Goal: Information Seeking & Learning: Learn about a topic

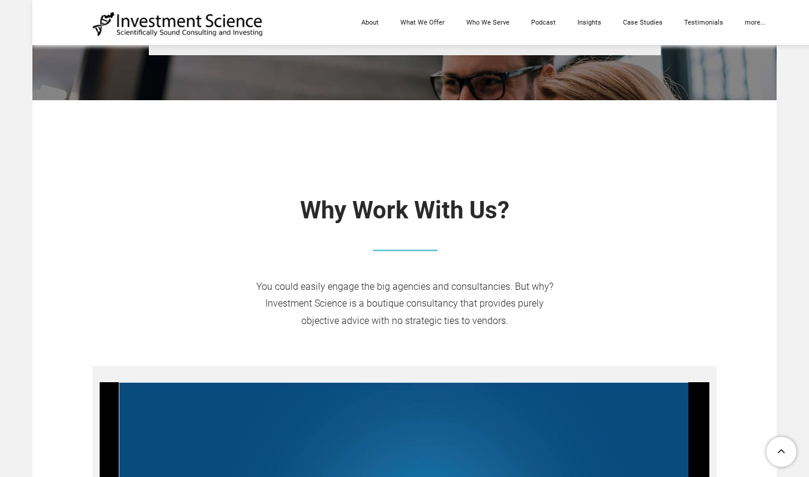
scroll to position [592, 0]
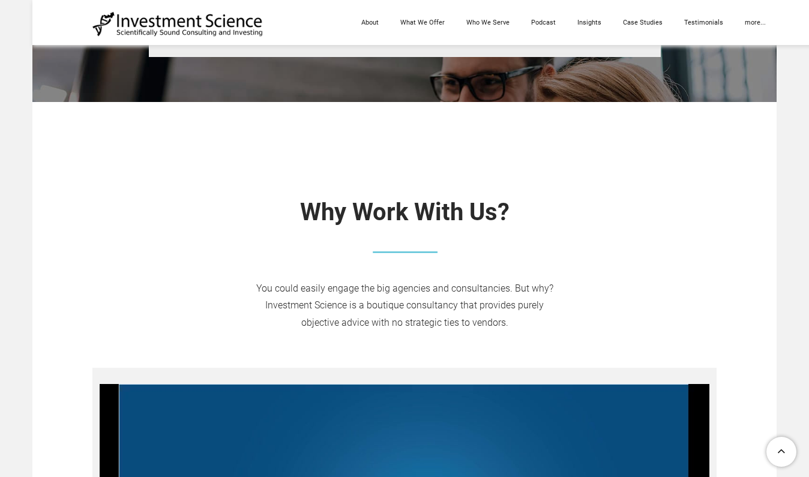
click at [443, 24] on link "What We Offer" at bounding box center [423, 22] width 66 height 45
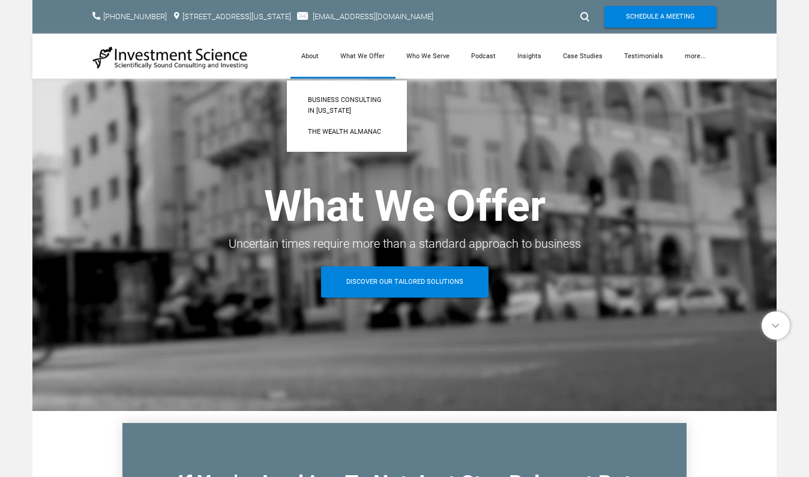
click at [320, 51] on link "About" at bounding box center [309, 56] width 39 height 45
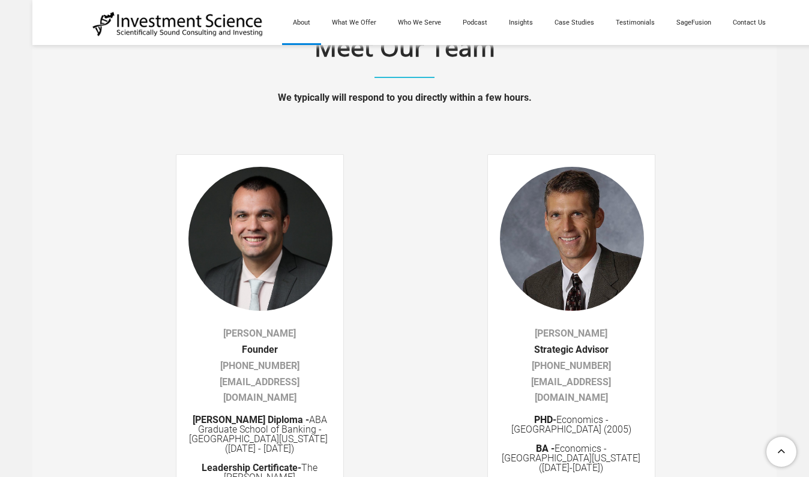
scroll to position [1889, 0]
